Goal: Task Accomplishment & Management: Use online tool/utility

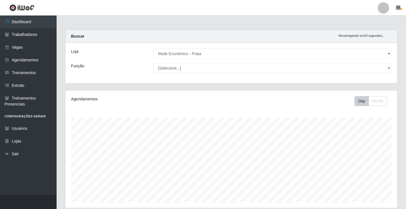
select select "192"
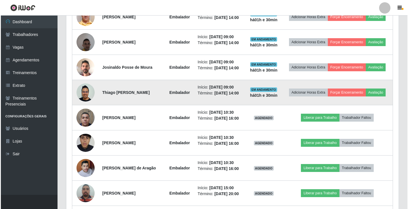
scroll to position [373, 0]
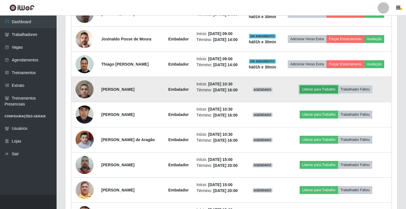
click at [320, 93] on button "Liberar para Trabalho" at bounding box center [319, 90] width 38 height 8
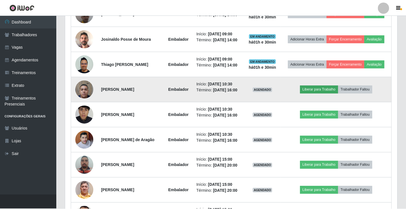
scroll to position [117, 329]
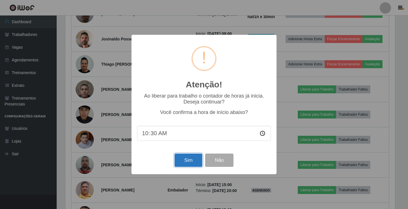
click at [199, 157] on button "Sim" at bounding box center [187, 160] width 27 height 13
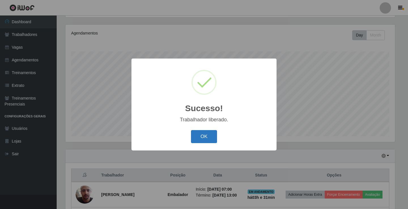
click at [202, 136] on button "OK" at bounding box center [204, 136] width 26 height 13
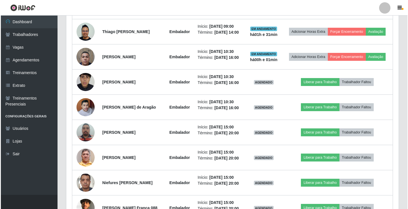
scroll to position [406, 0]
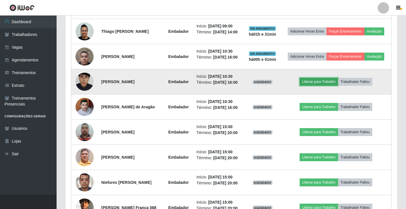
click at [313, 86] on button "Liberar para Trabalho" at bounding box center [319, 82] width 38 height 8
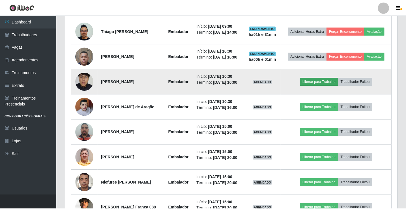
scroll to position [117, 329]
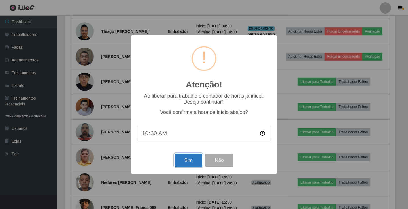
click at [192, 162] on button "Sim" at bounding box center [187, 160] width 27 height 13
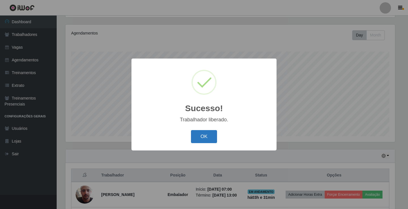
click at [215, 134] on button "OK" at bounding box center [204, 136] width 26 height 13
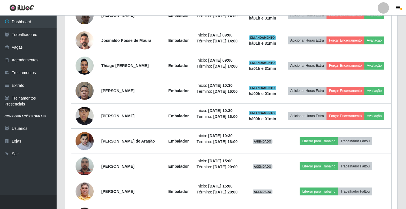
scroll to position [406, 0]
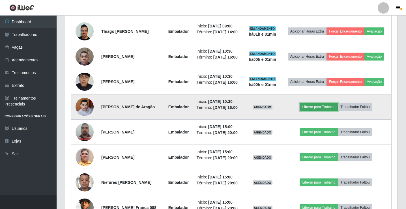
click at [317, 111] on button "Liberar para Trabalho" at bounding box center [319, 107] width 38 height 8
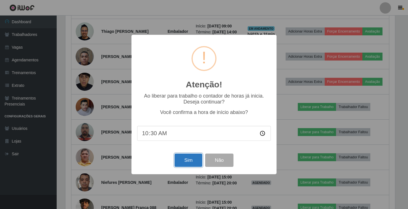
click at [187, 161] on button "Sim" at bounding box center [187, 160] width 27 height 13
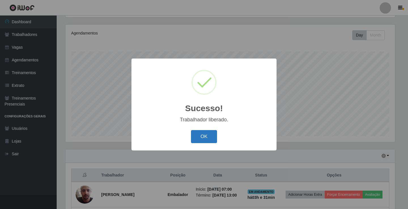
click at [207, 141] on button "OK" at bounding box center [204, 136] width 26 height 13
